Goal: Information Seeking & Learning: Learn about a topic

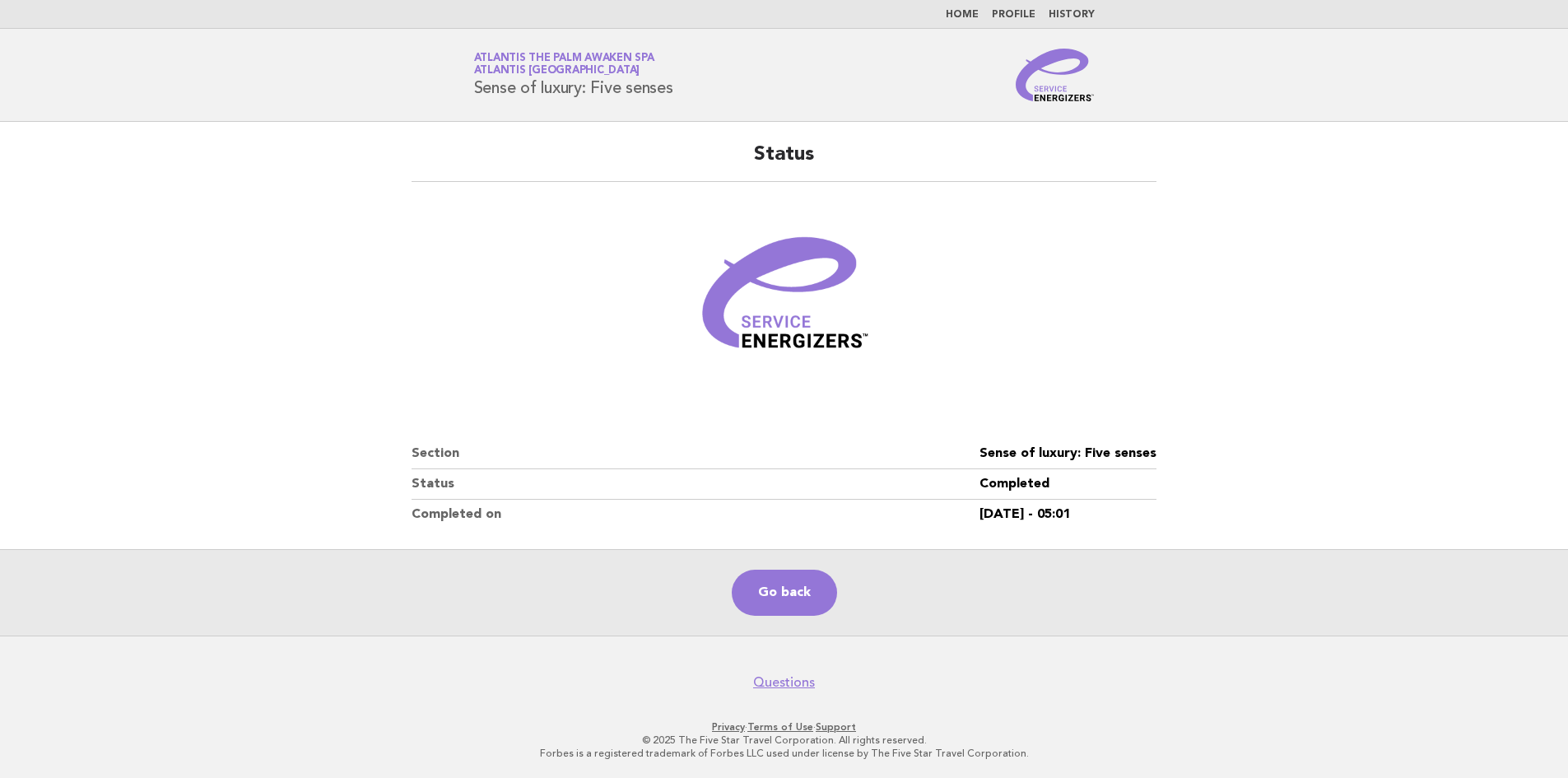
scroll to position [2, 0]
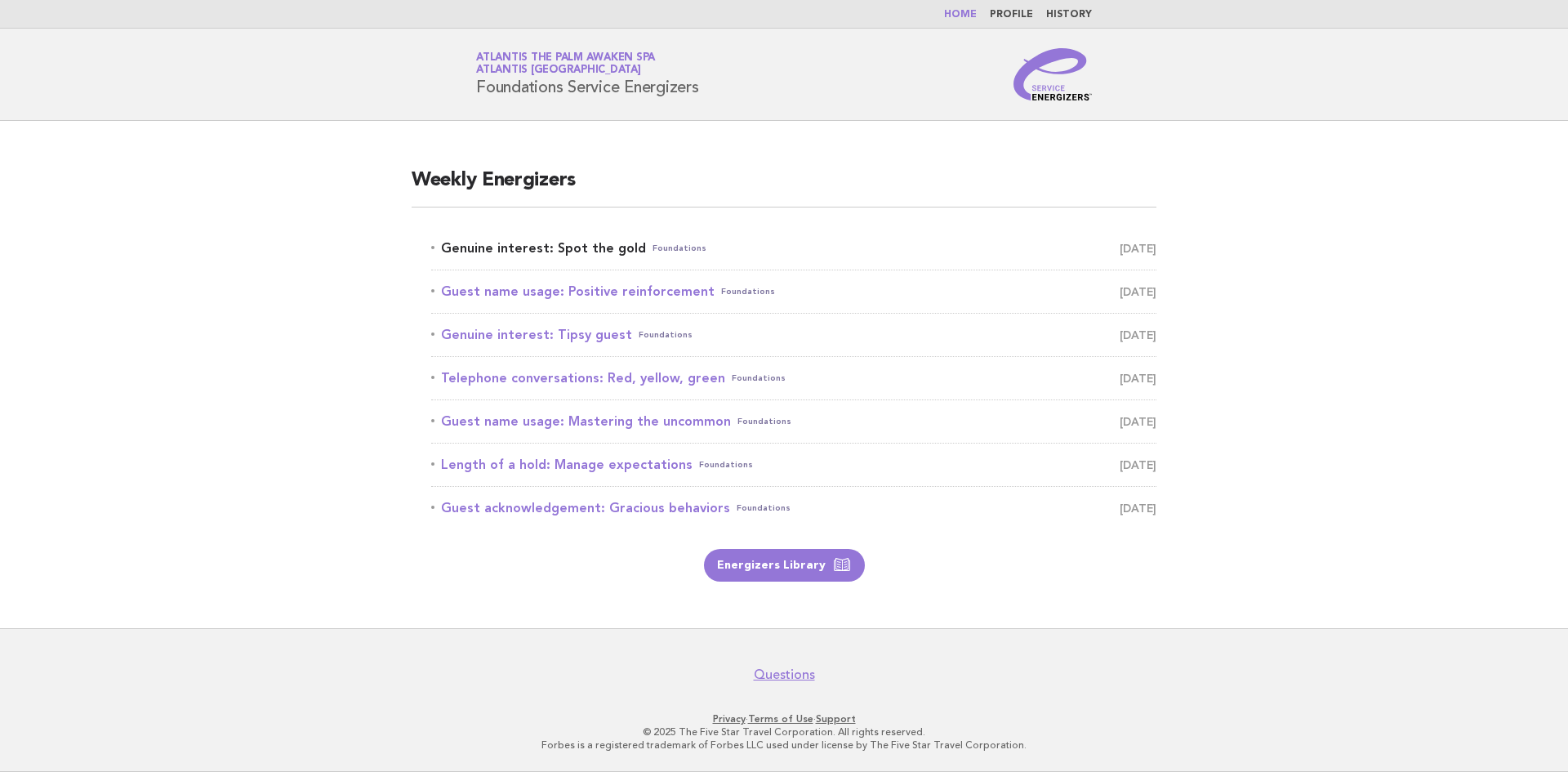
click at [606, 248] on link "Genuine interest: Spot the gold Foundations [DATE]" at bounding box center [793, 248] width 725 height 23
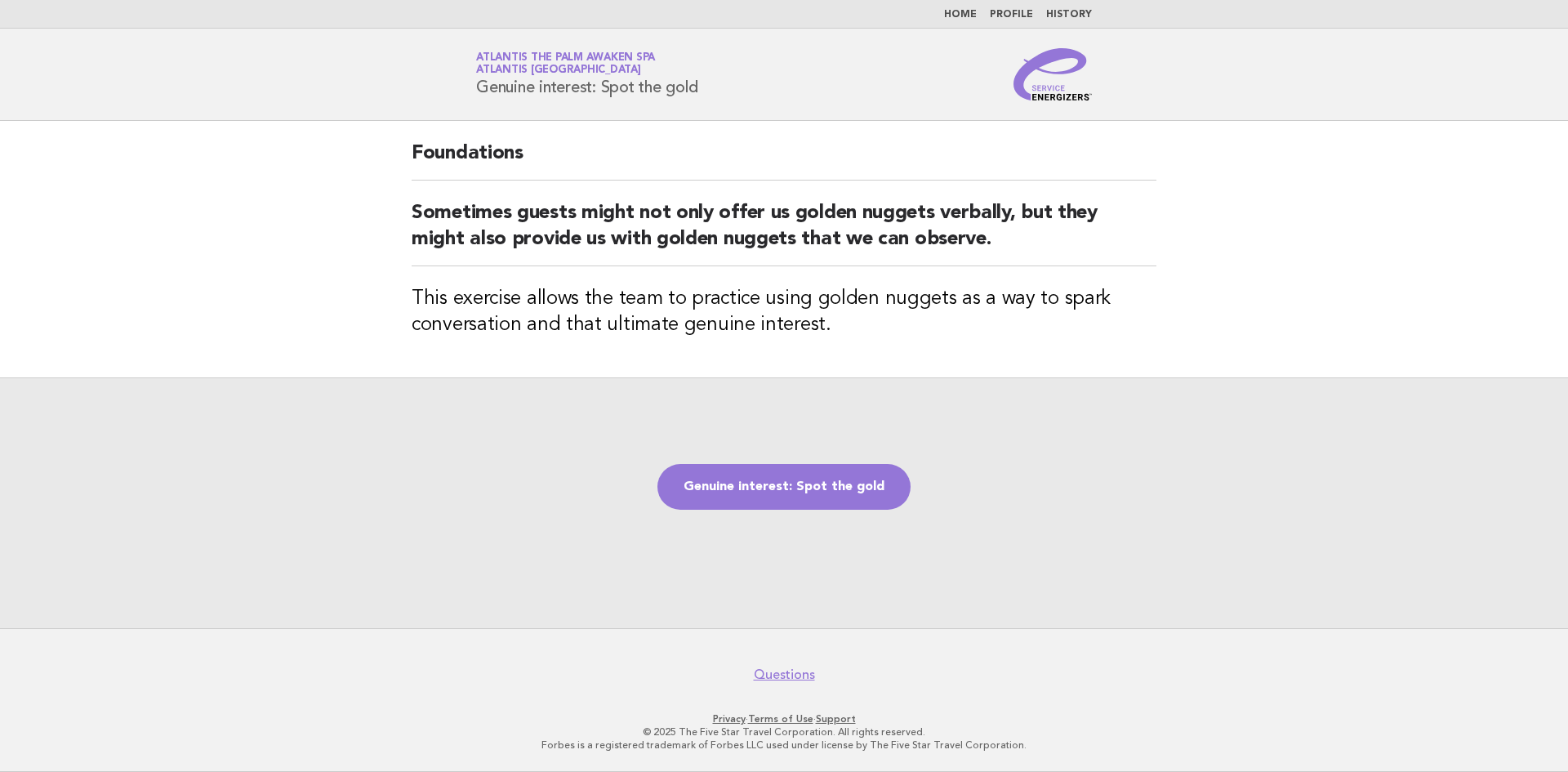
drag, startPoint x: 744, startPoint y: 96, endPoint x: 478, endPoint y: 94, distance: 266.0
click at [478, 94] on div "Service Energizers Atlantis The Palm Awaken Spa Atlantis Dubai Genuine interest…" at bounding box center [784, 74] width 661 height 53
copy h1 "Genuine interest: Spot the gold"
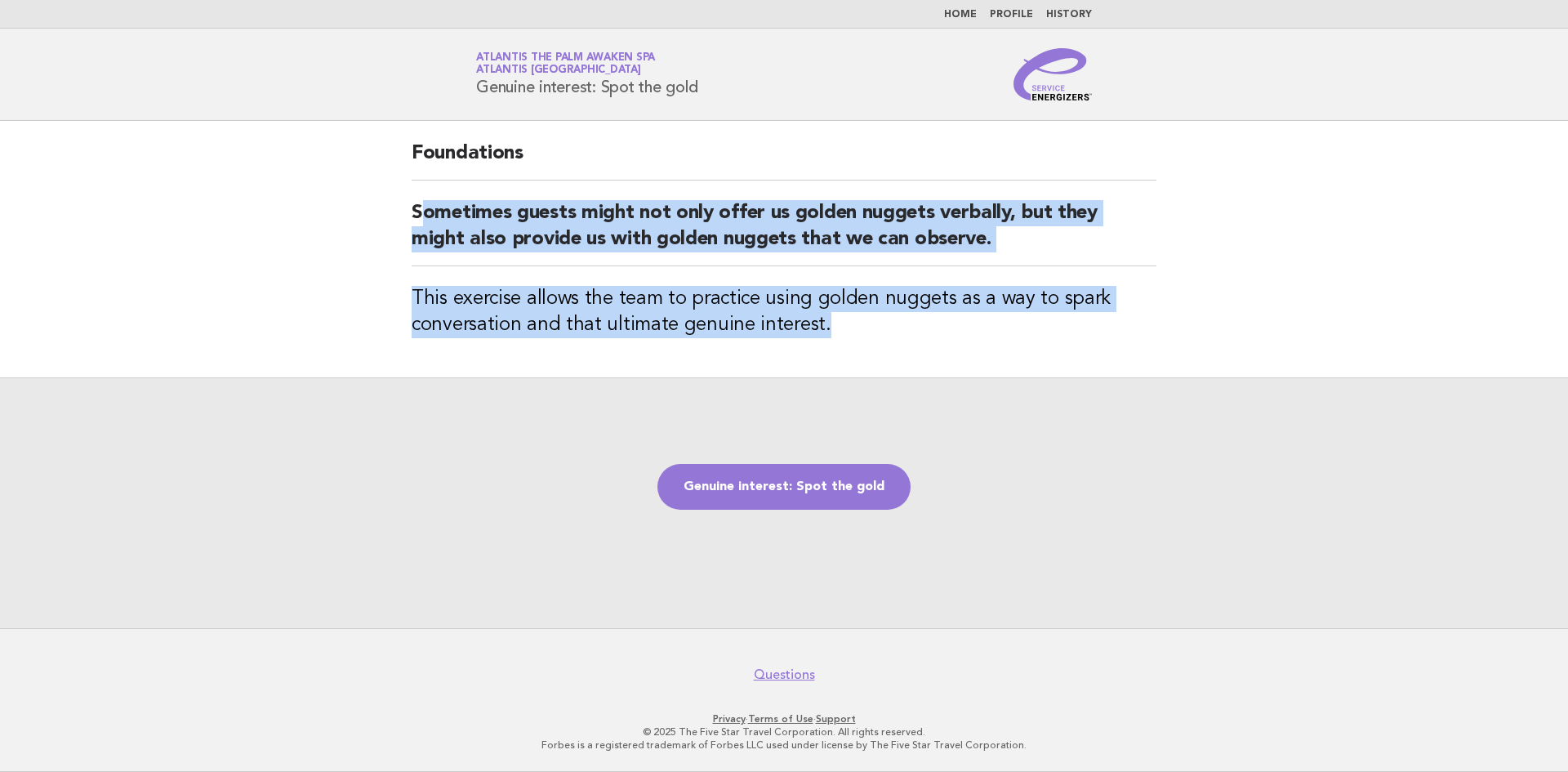
drag, startPoint x: 838, startPoint y: 326, endPoint x: 418, endPoint y: 216, distance: 434.2
click at [418, 216] on div "Foundations Sometimes guests might not only offer us golden nuggets verbally, b…" at bounding box center [783, 249] width 784 height 256
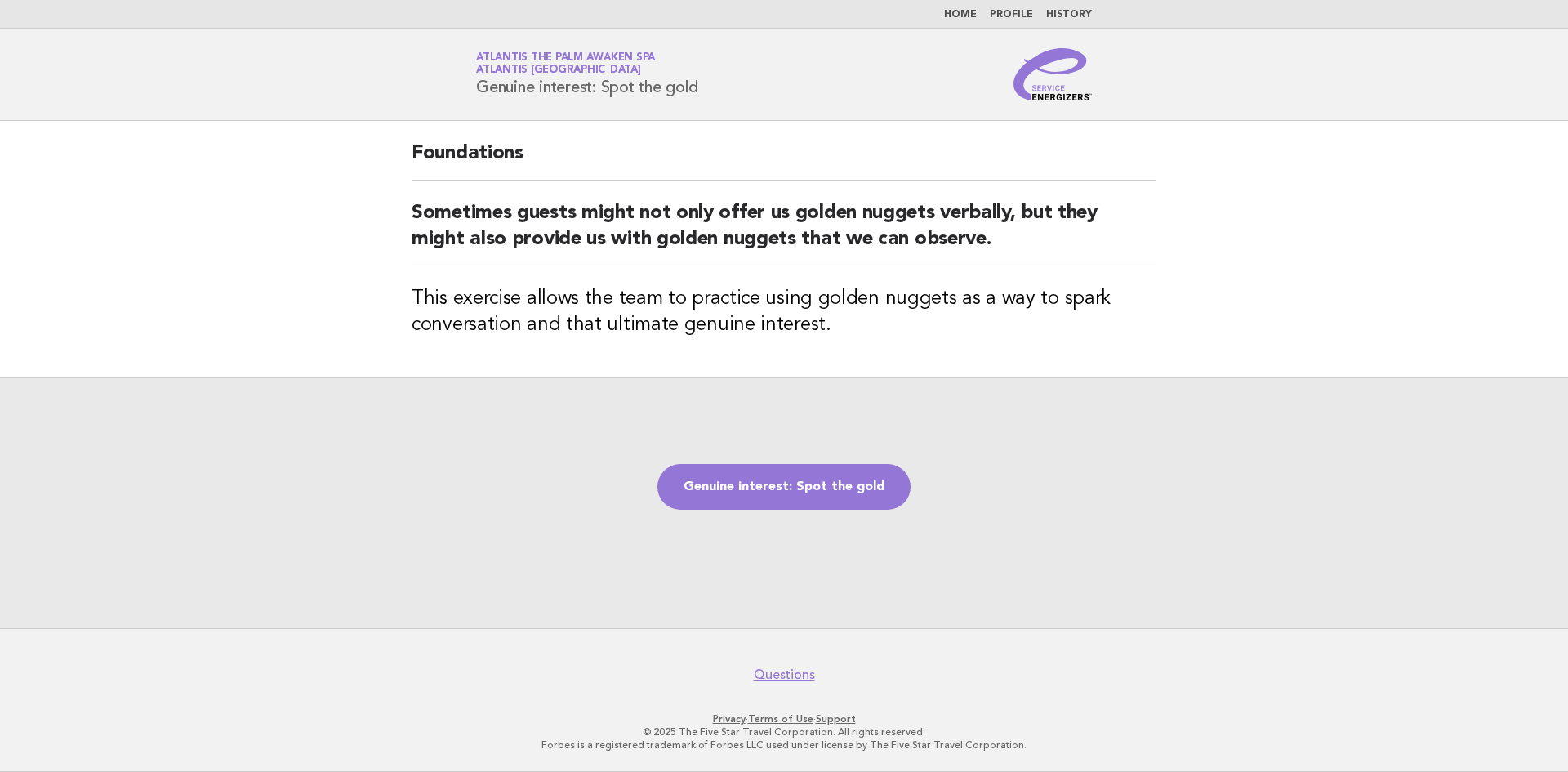
click at [762, 380] on div "Genuine interest: Spot the gold" at bounding box center [784, 503] width 1568 height 251
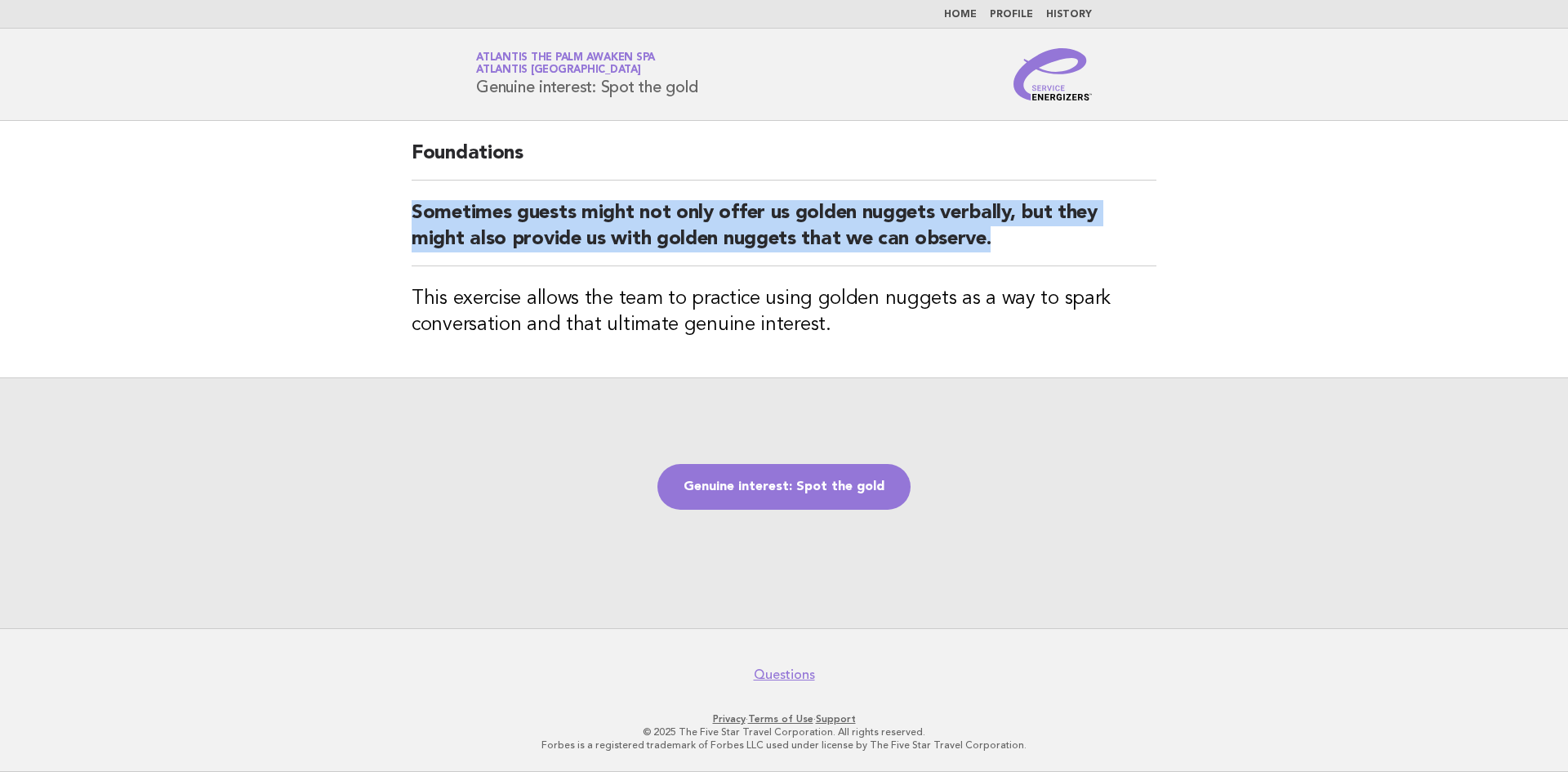
drag, startPoint x: 1022, startPoint y: 245, endPoint x: 357, endPoint y: 208, distance: 666.0
click at [357, 208] on main "Foundations Sometimes guests might not only offer us golden nuggets verbally, b…" at bounding box center [784, 374] width 1568 height 507
copy h2 "Sometimes guests might not only offer us golden nuggets verbally, but they migh…"
click at [780, 488] on link "Genuine interest: Spot the gold" at bounding box center [784, 486] width 253 height 46
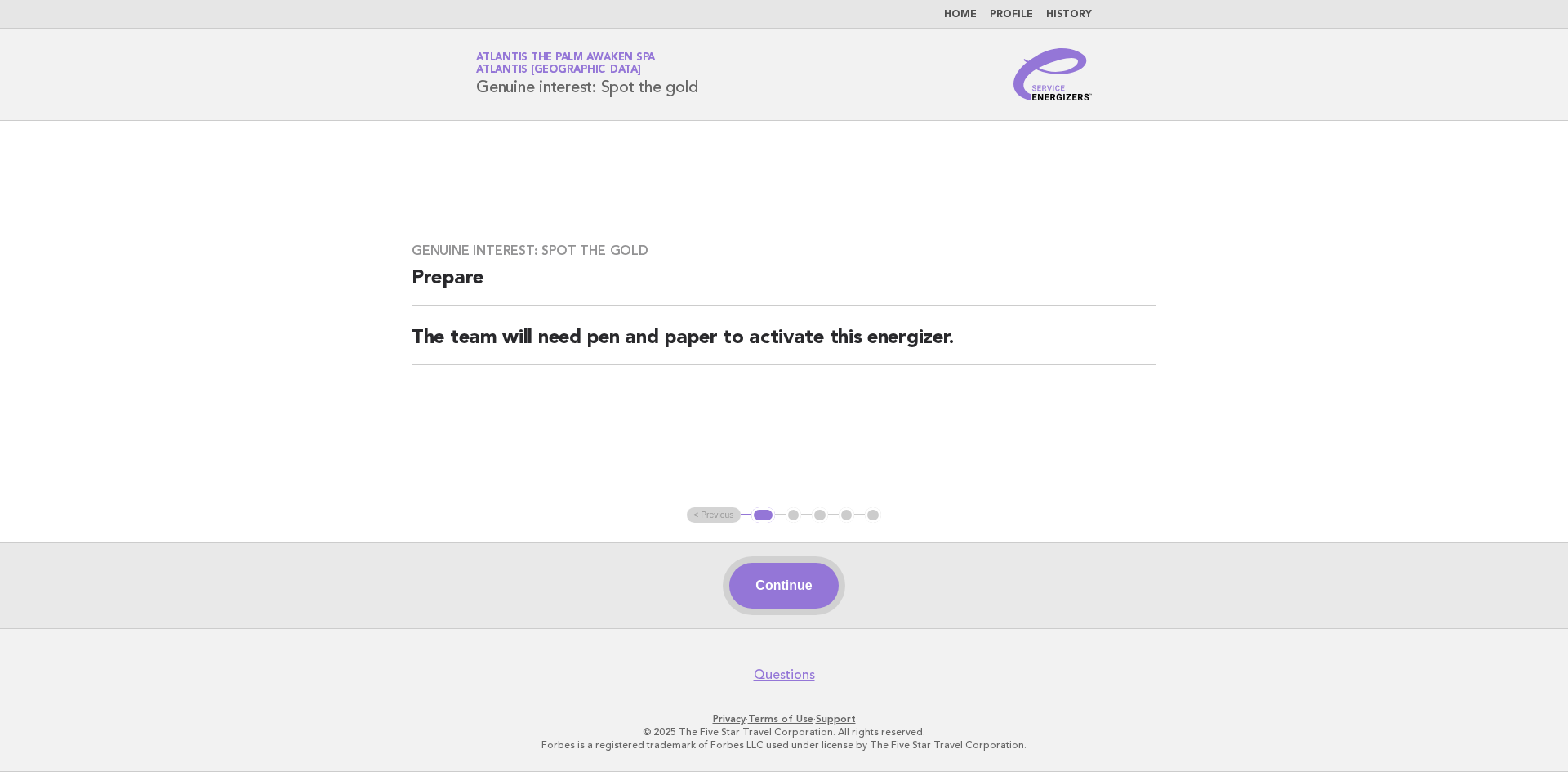
click at [797, 581] on button "Continue" at bounding box center [784, 586] width 109 height 46
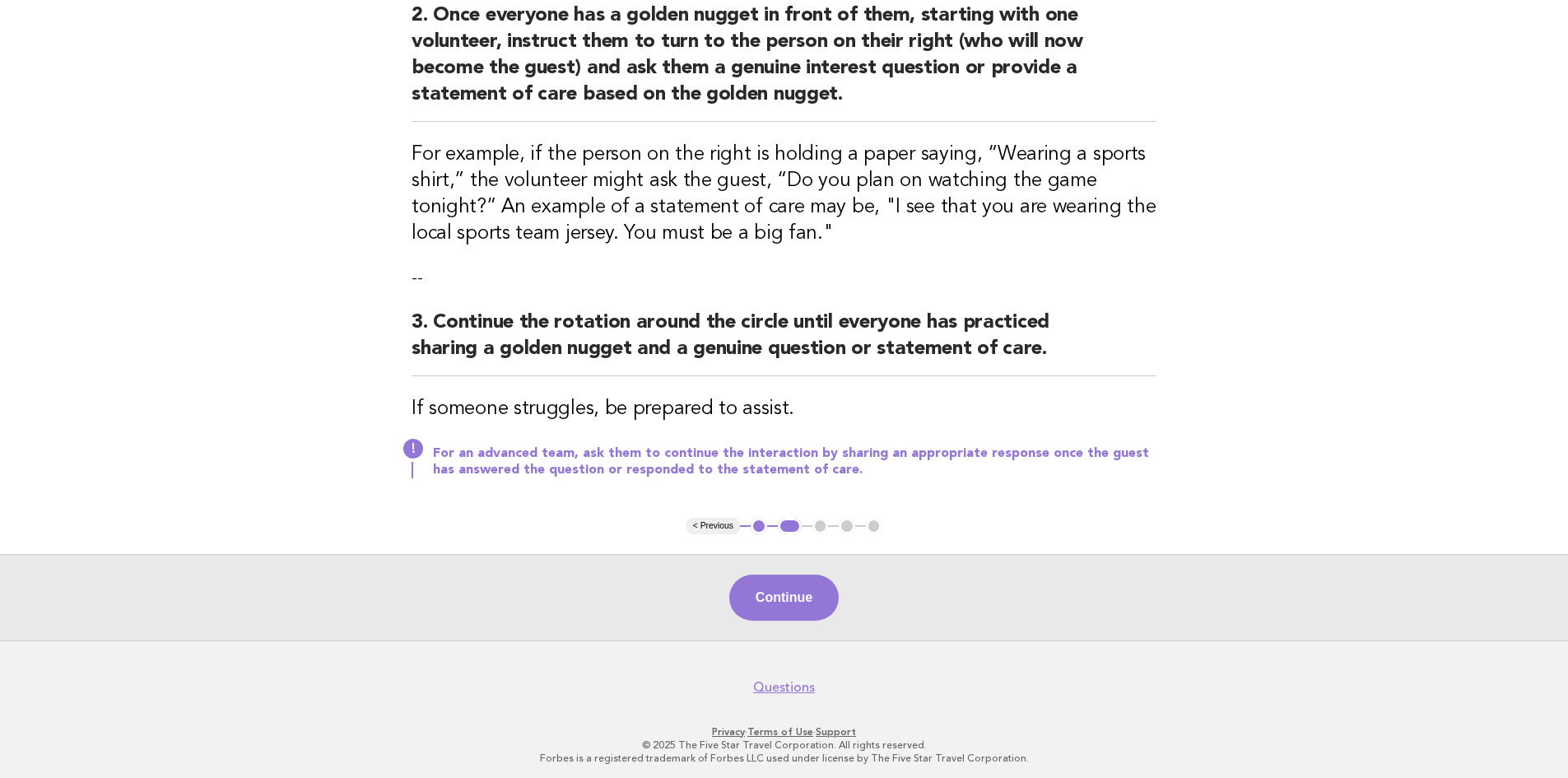
scroll to position [483, 0]
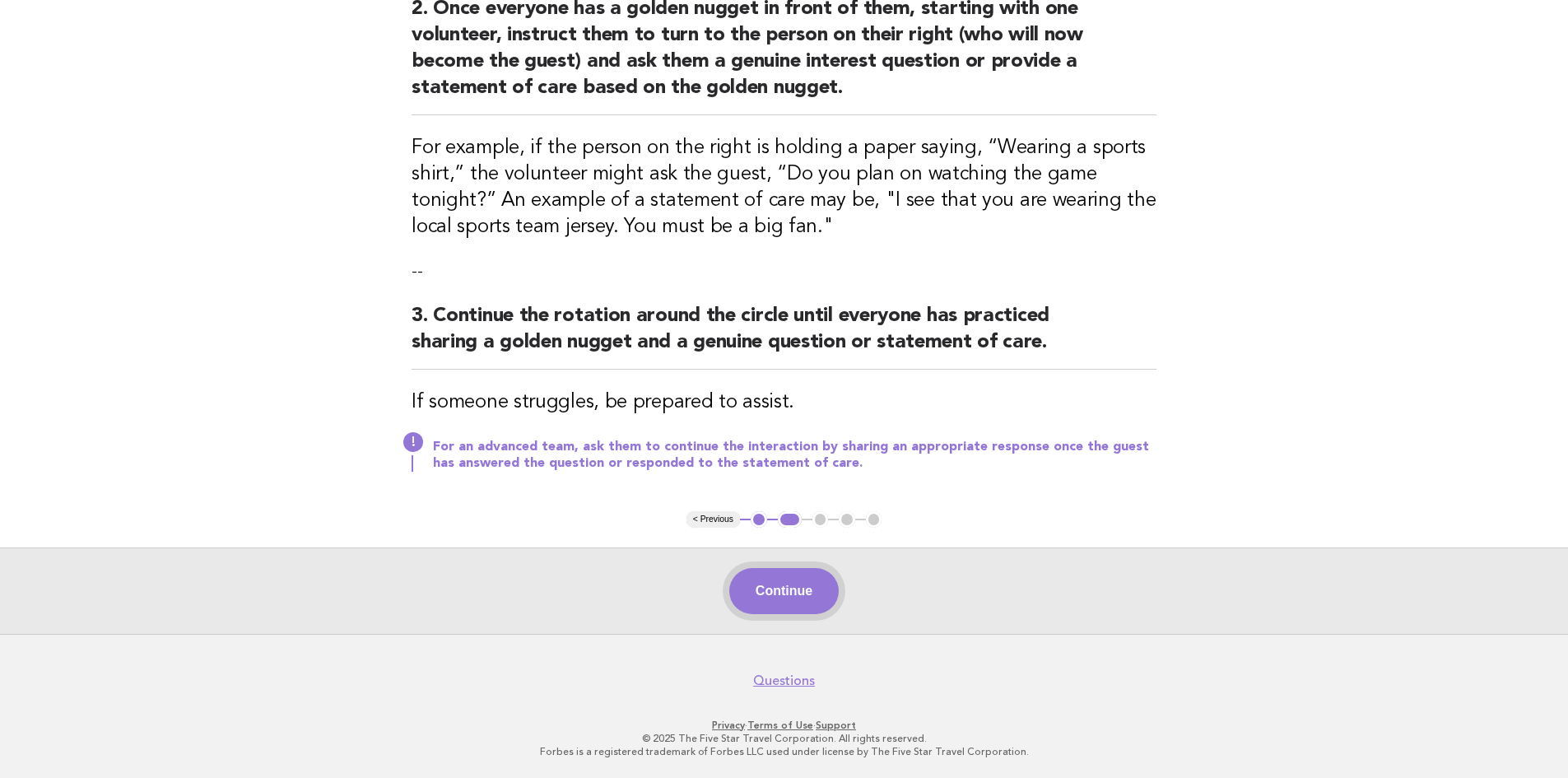
click at [780, 595] on button "Continue" at bounding box center [784, 591] width 110 height 46
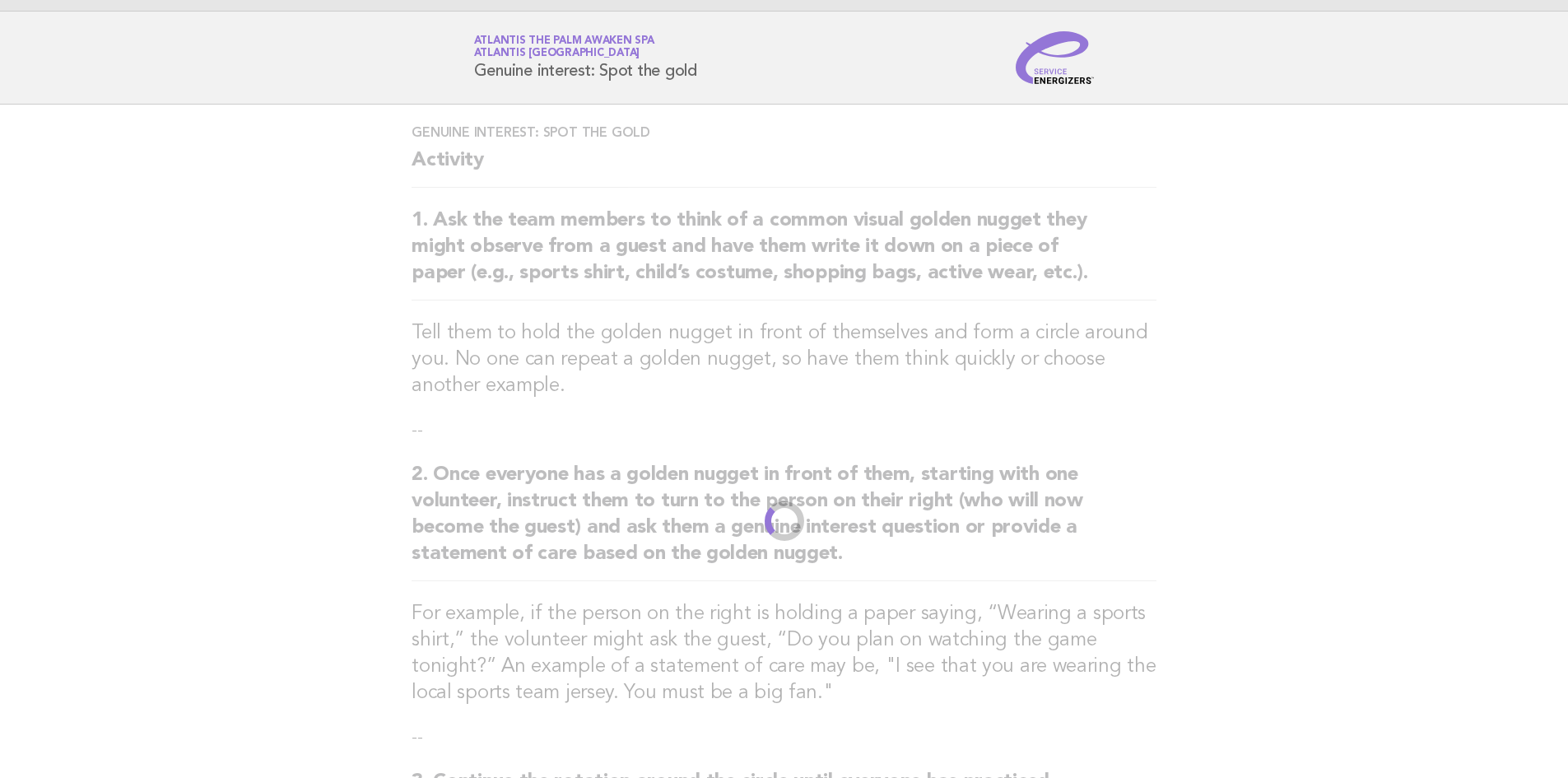
scroll to position [0, 0]
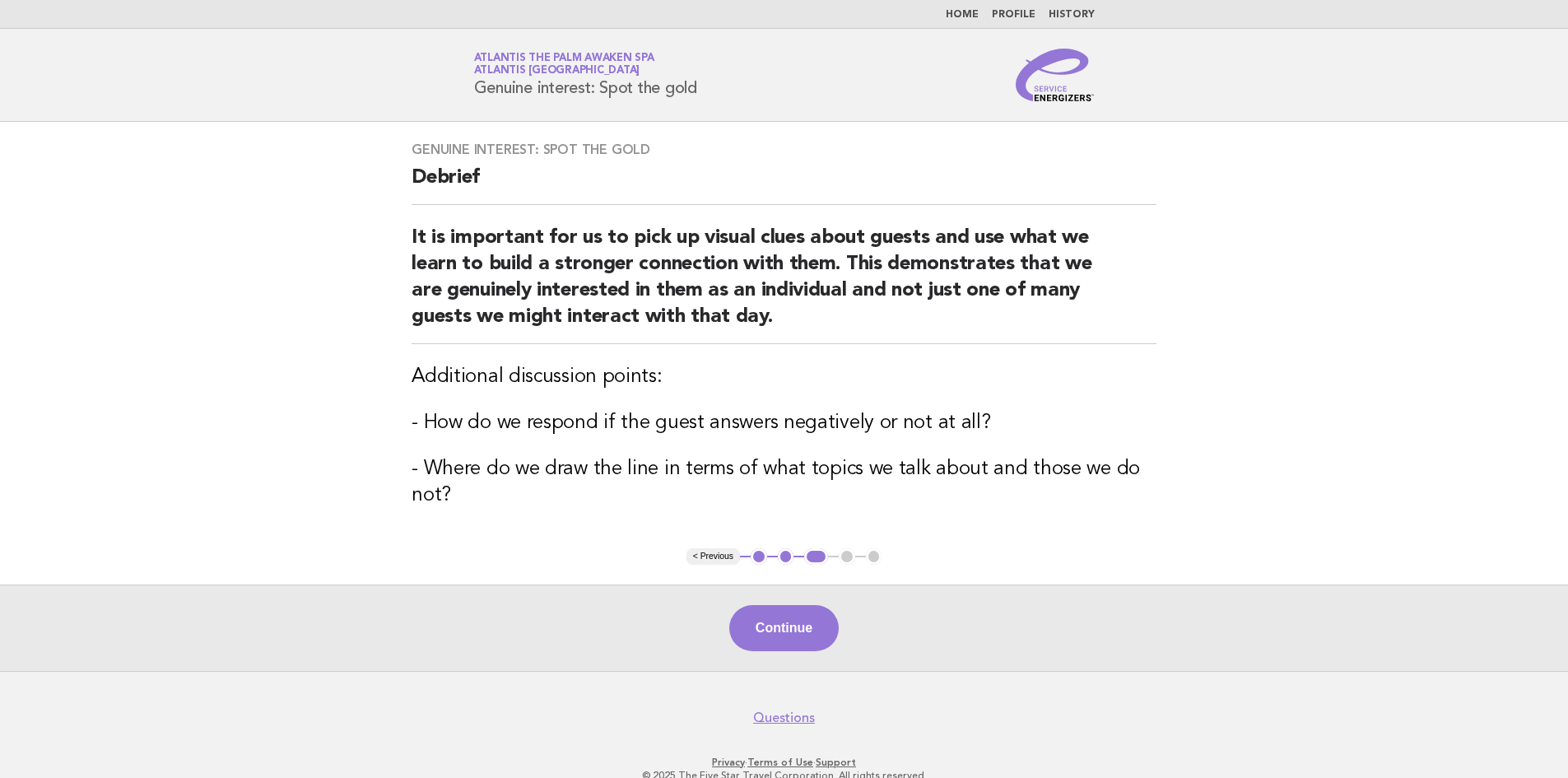
drag, startPoint x: 392, startPoint y: 643, endPoint x: 316, endPoint y: 351, distance: 301.7
click at [393, 643] on div "Continue" at bounding box center [784, 627] width 1568 height 86
